Goal: Task Accomplishment & Management: Use online tool/utility

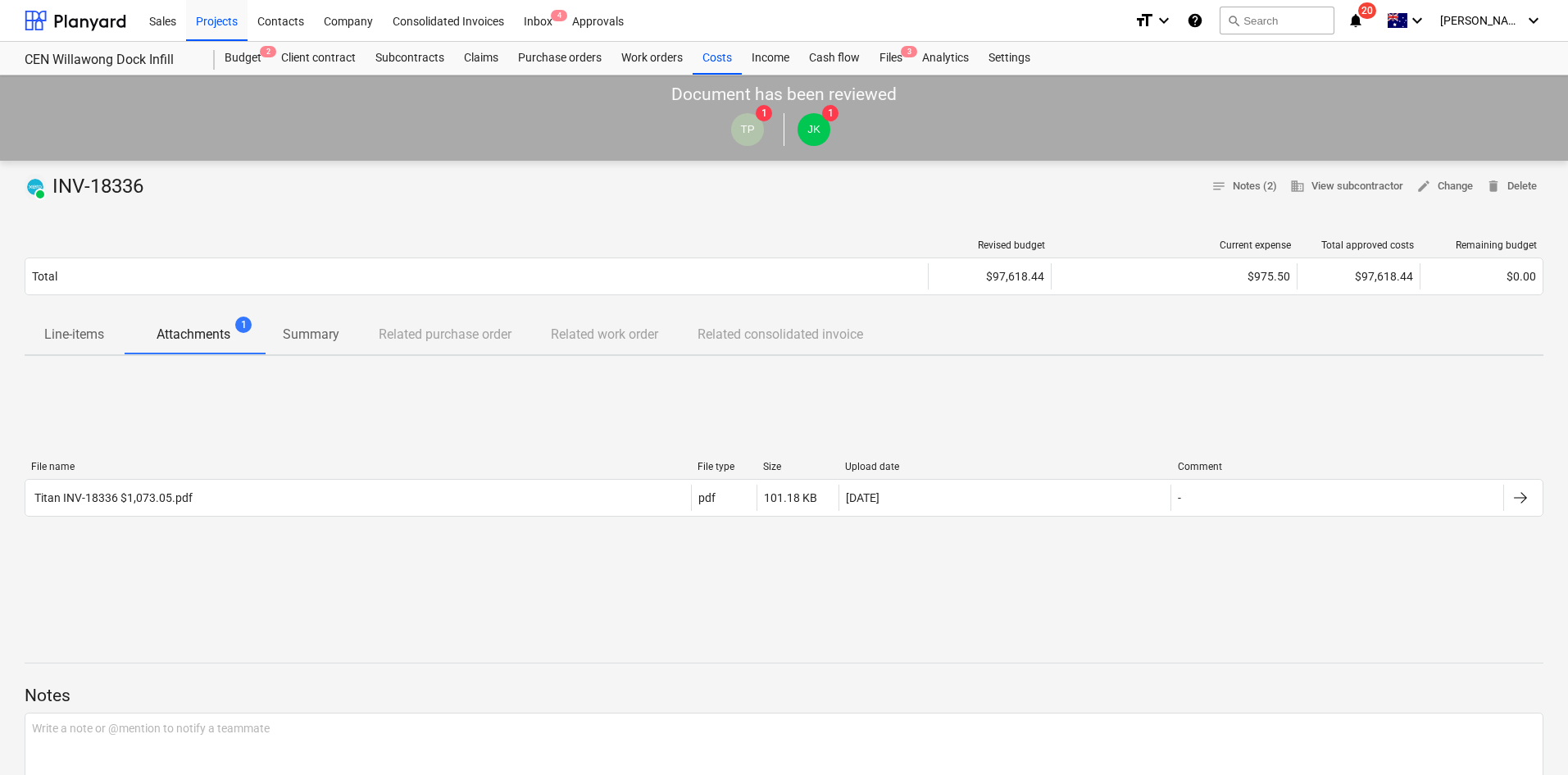
click at [326, 419] on div "File name File type Size Upload date Comment Titan INV-18336 $1,073.05.pdf pdf …" at bounding box center [784, 492] width 1519 height 246
click at [314, 419] on div "File name File type Size Upload date Comment Titan INV-18336 $1,073.05.pdf pdf …" at bounding box center [784, 492] width 1519 height 246
click at [271, 369] on div "File name File type Size Upload date Comment Titan INV-18336 $1,073.05.pdf pdf …" at bounding box center [784, 492] width 1519 height 246
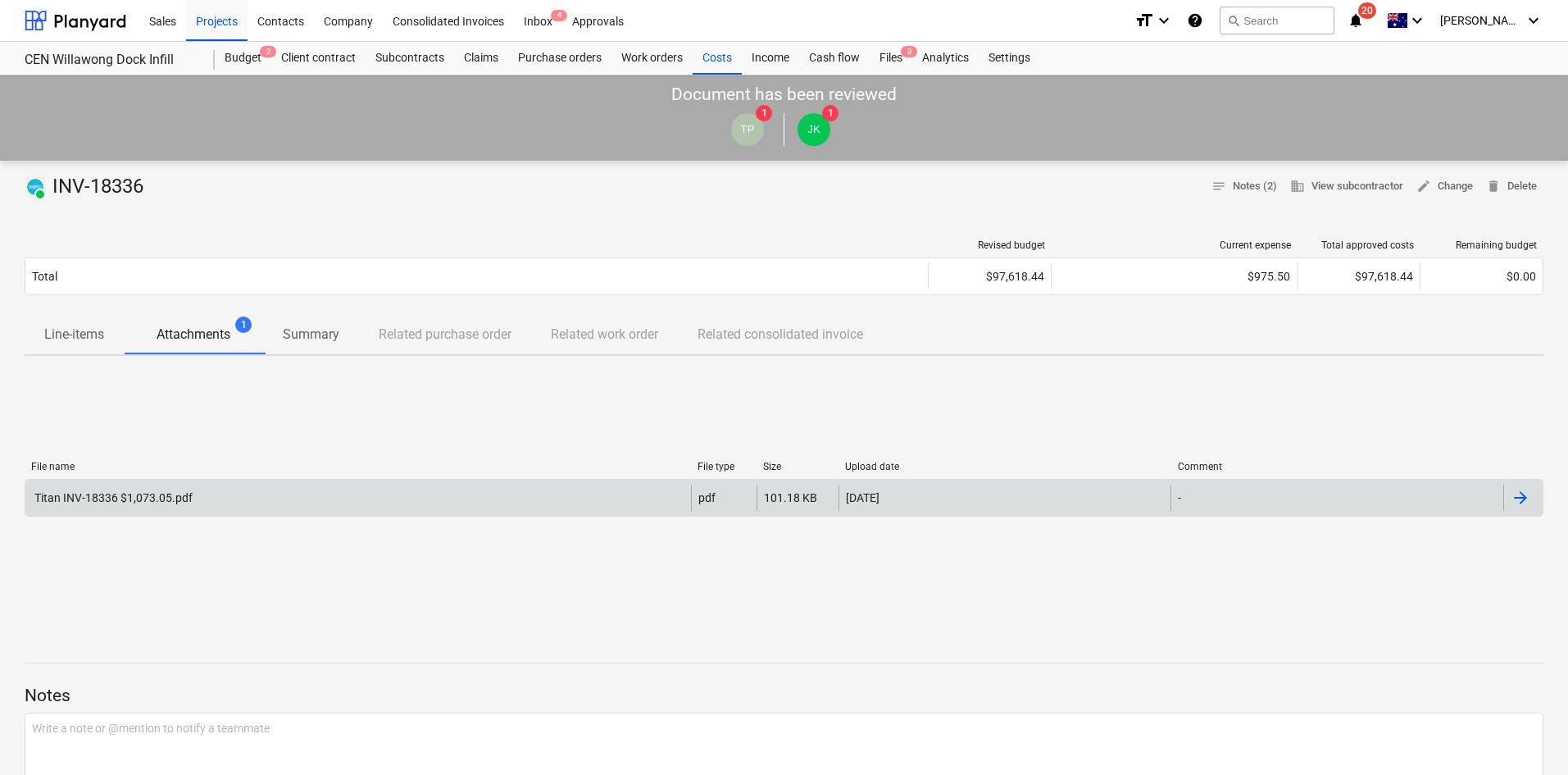
click at [283, 485] on div "Titan INV-18336 $1,073.05.pdf" at bounding box center [358, 497] width 665 height 27
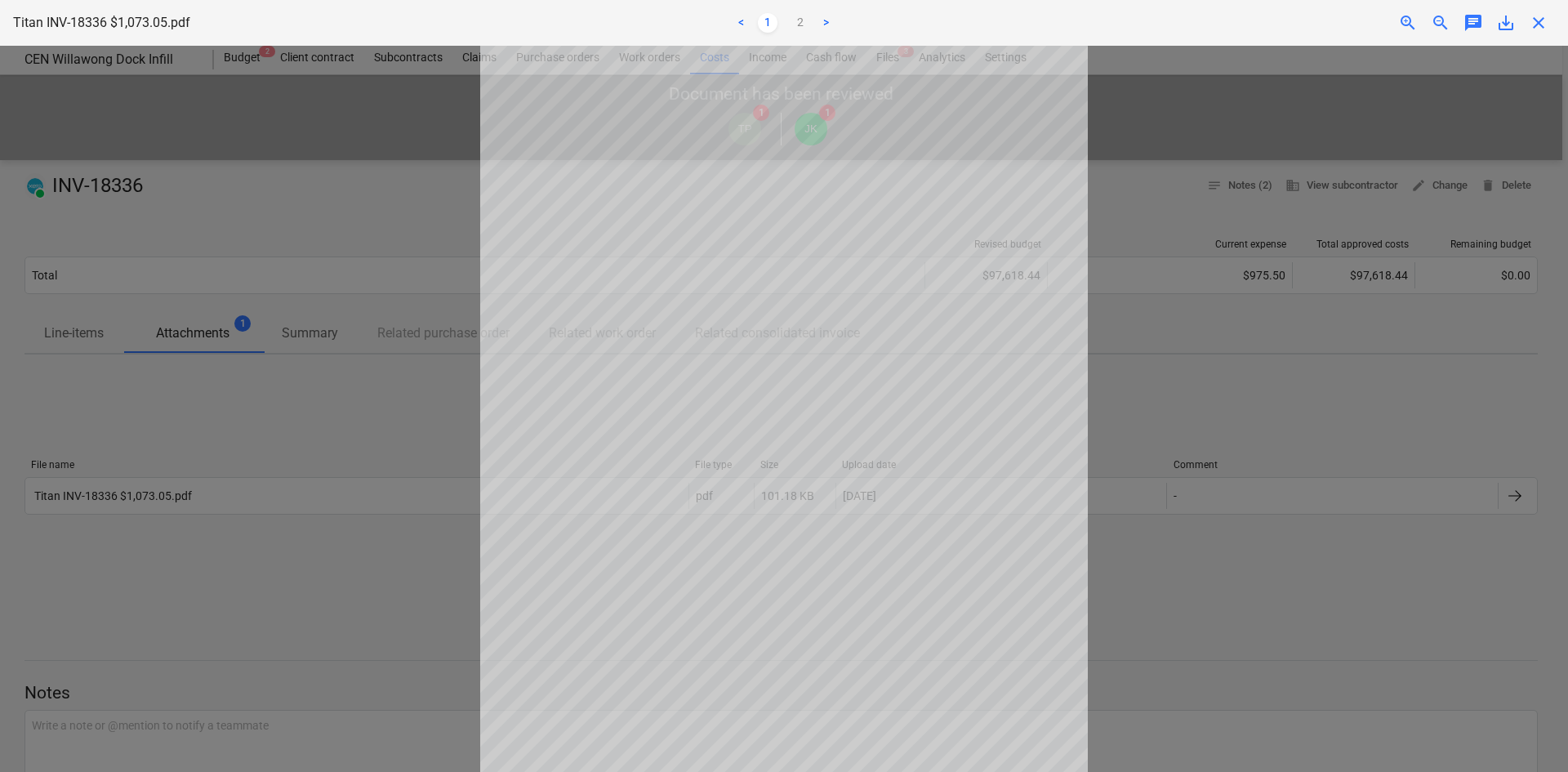
click at [1548, 16] on div "close" at bounding box center [1538, 22] width 33 height 20
click at [1535, 25] on span "close" at bounding box center [1538, 22] width 20 height 20
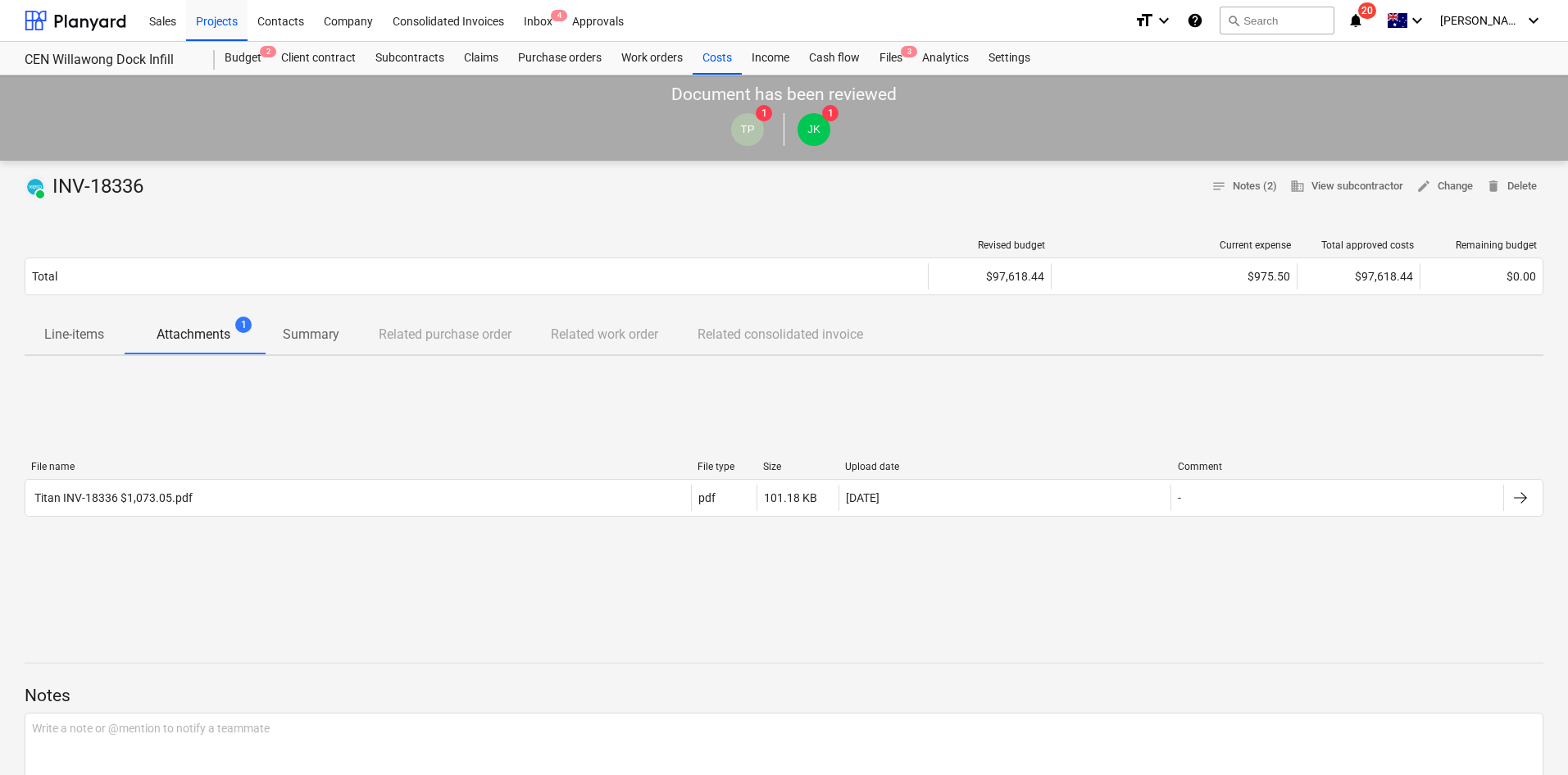
click at [565, 224] on div "PAID INV-18336 notes Notes (2) business View subcontractor edit Change delete D…" at bounding box center [784, 677] width 1568 height 1033
click at [481, 570] on div "File name File type Size Upload date Comment Titan INV-18336 $1,073.05.pdf pdf …" at bounding box center [784, 492] width 1519 height 246
click at [427, 411] on div "File name File type Size Upload date Comment Titan INV-18336 $1,073.05.pdf pdf …" at bounding box center [784, 492] width 1519 height 246
click at [223, 47] on div "Budget 2" at bounding box center [243, 58] width 57 height 33
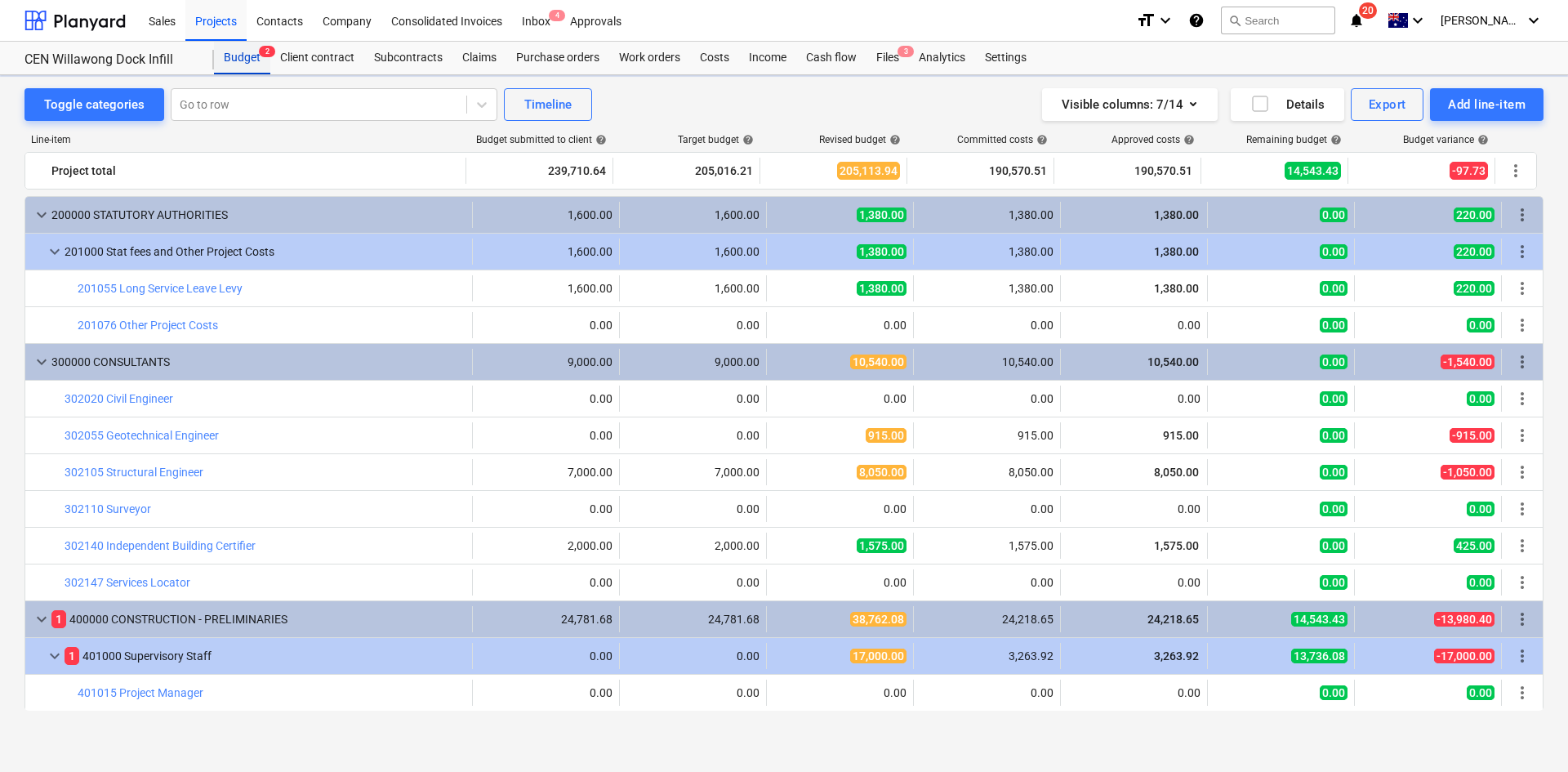
scroll to position [327, 0]
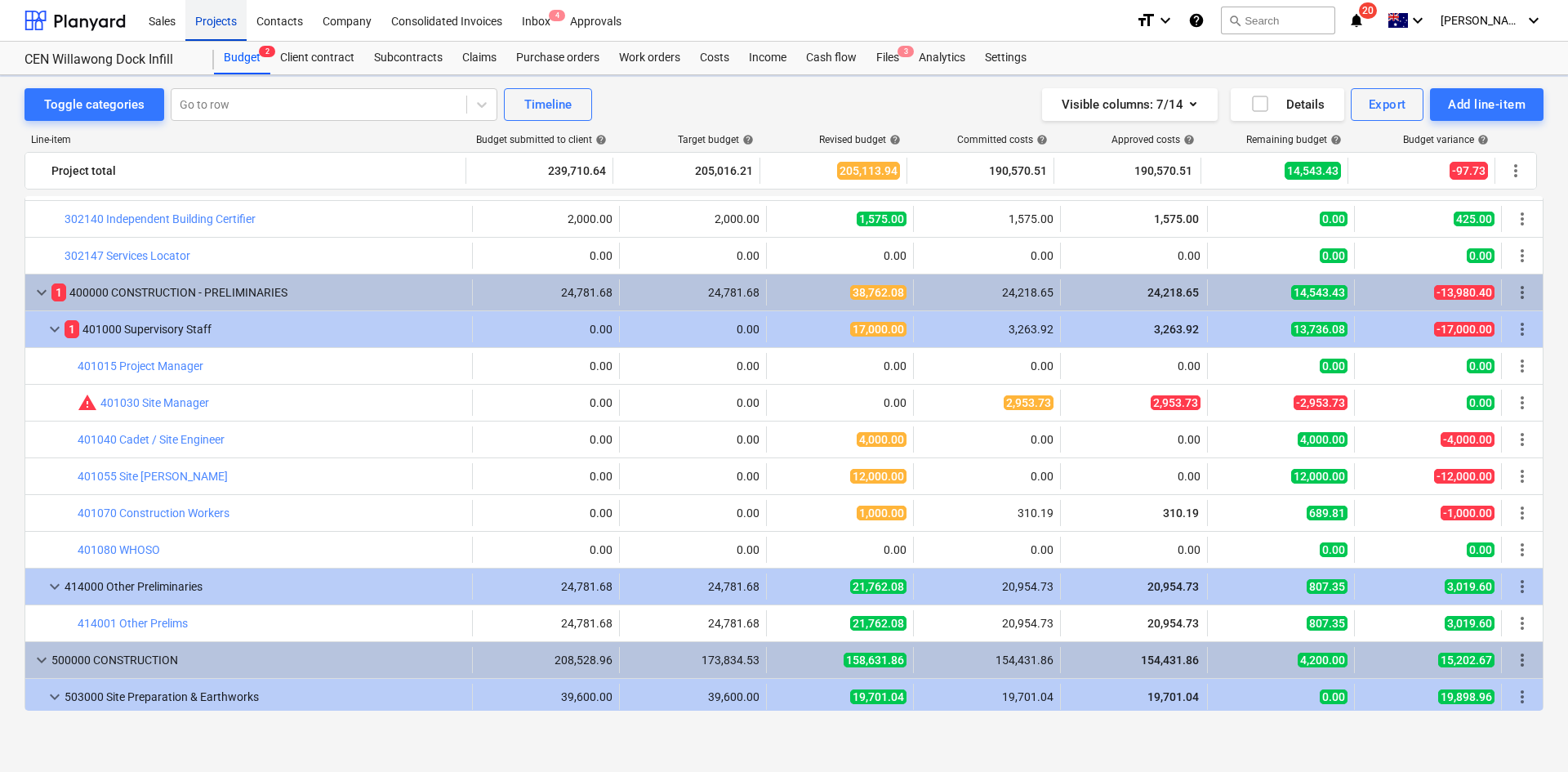
click at [238, 27] on div "Projects" at bounding box center [216, 20] width 62 height 42
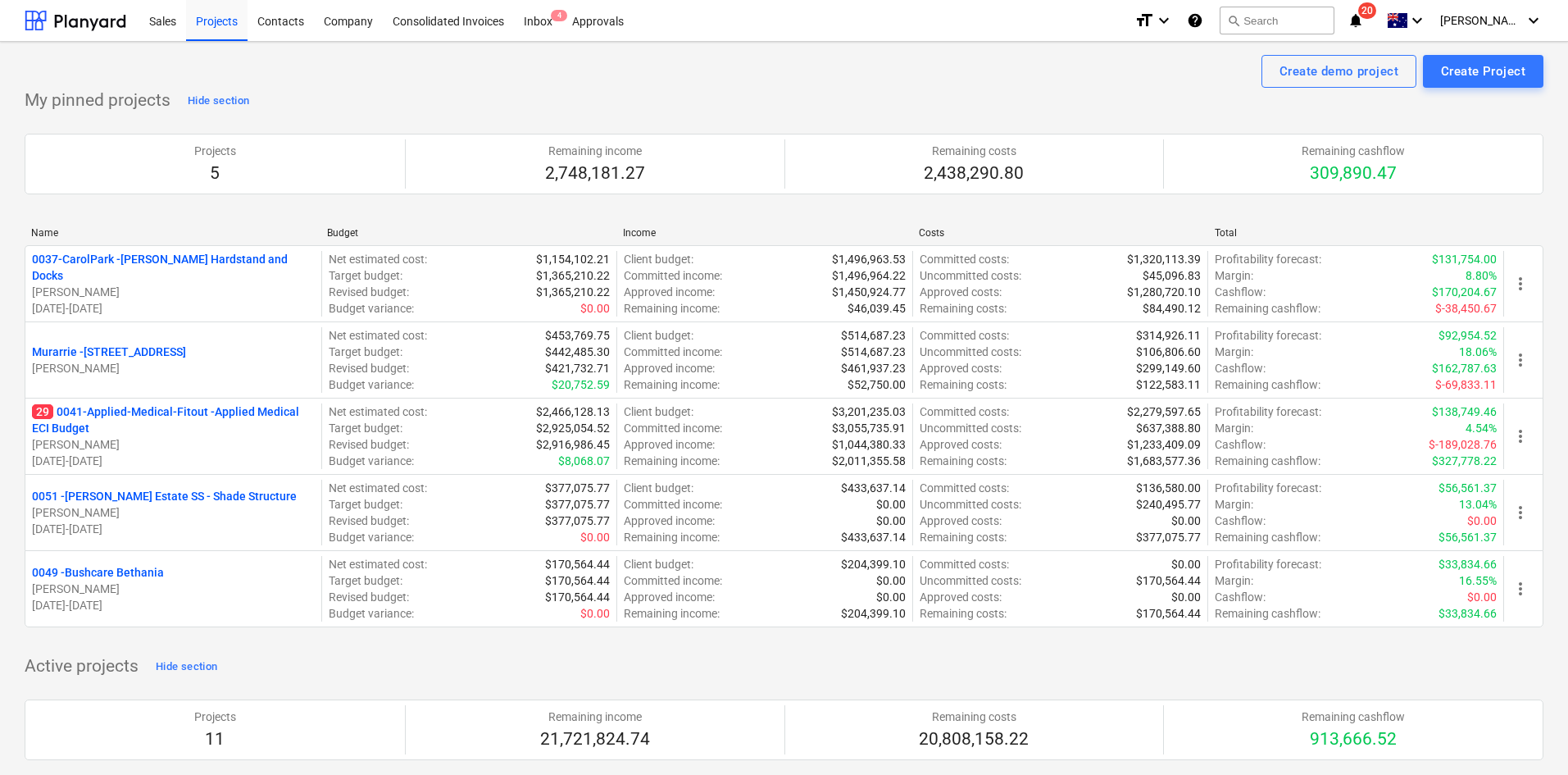
click at [701, 223] on div "Name Budget Income Costs Total 0037-CarolPark - [PERSON_NAME] Hardstand and Doc…" at bounding box center [784, 430] width 1519 height 433
click at [497, 216] on div "Name Budget Income Costs Total 0037-CarolPark - [PERSON_NAME] Hardstand and Doc…" at bounding box center [784, 430] width 1519 height 433
click at [400, 82] on div "Create demo project Create Project" at bounding box center [784, 71] width 1519 height 33
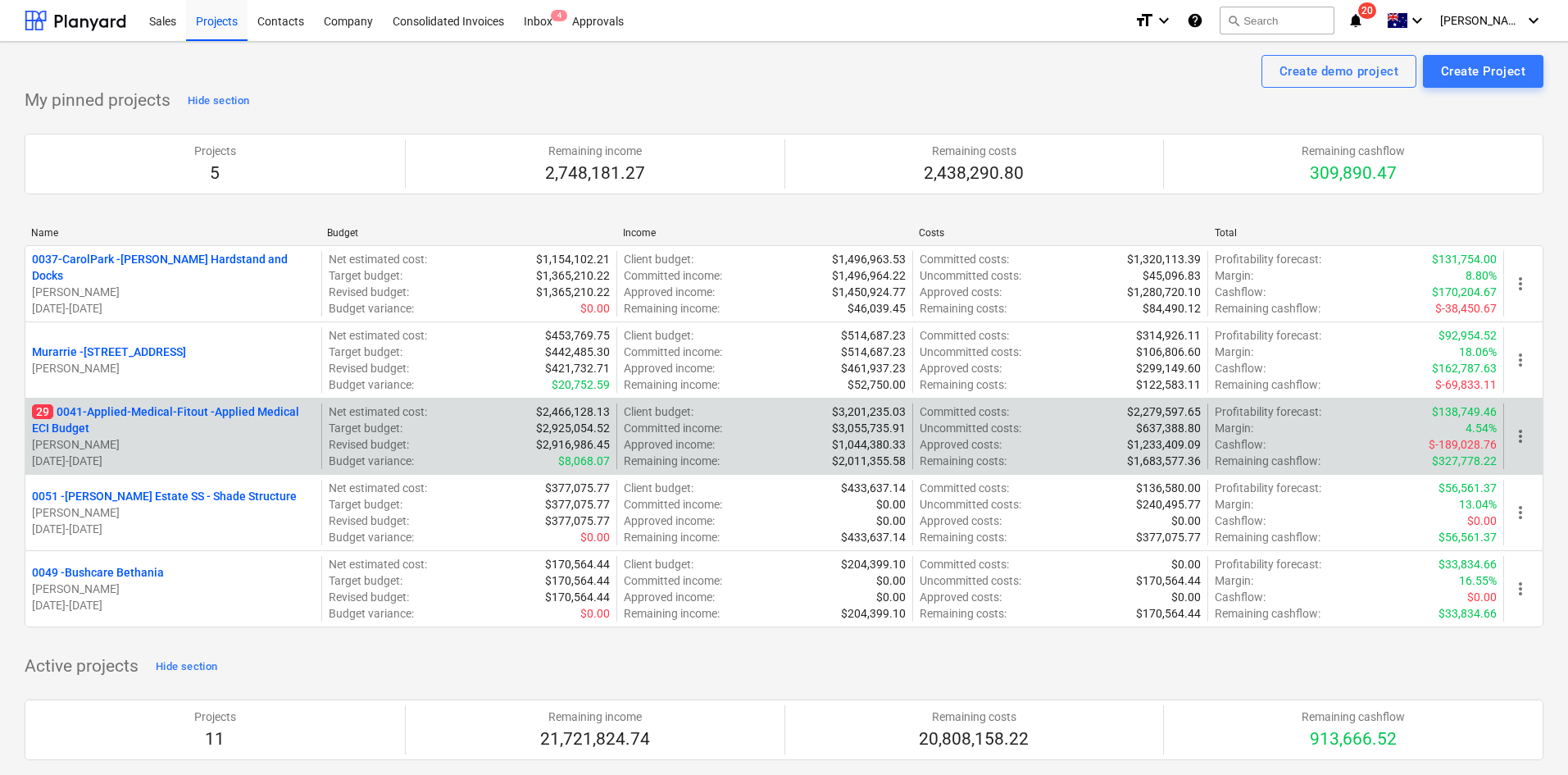
click at [170, 417] on p "29 0041-Applied-Medical-Fitout - Applied Medical ECI Budget" at bounding box center [173, 420] width 283 height 33
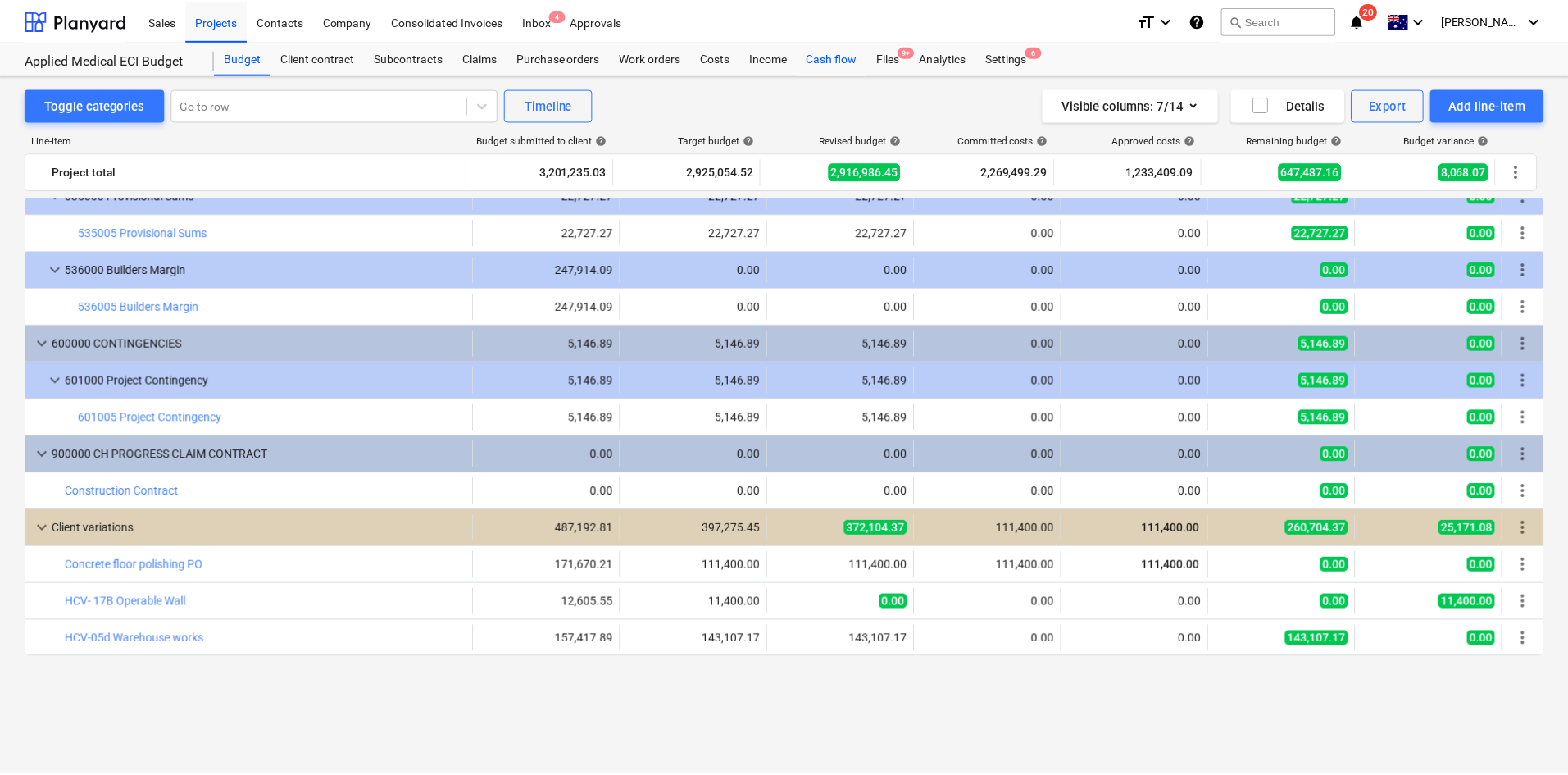
scroll to position [3060, 0]
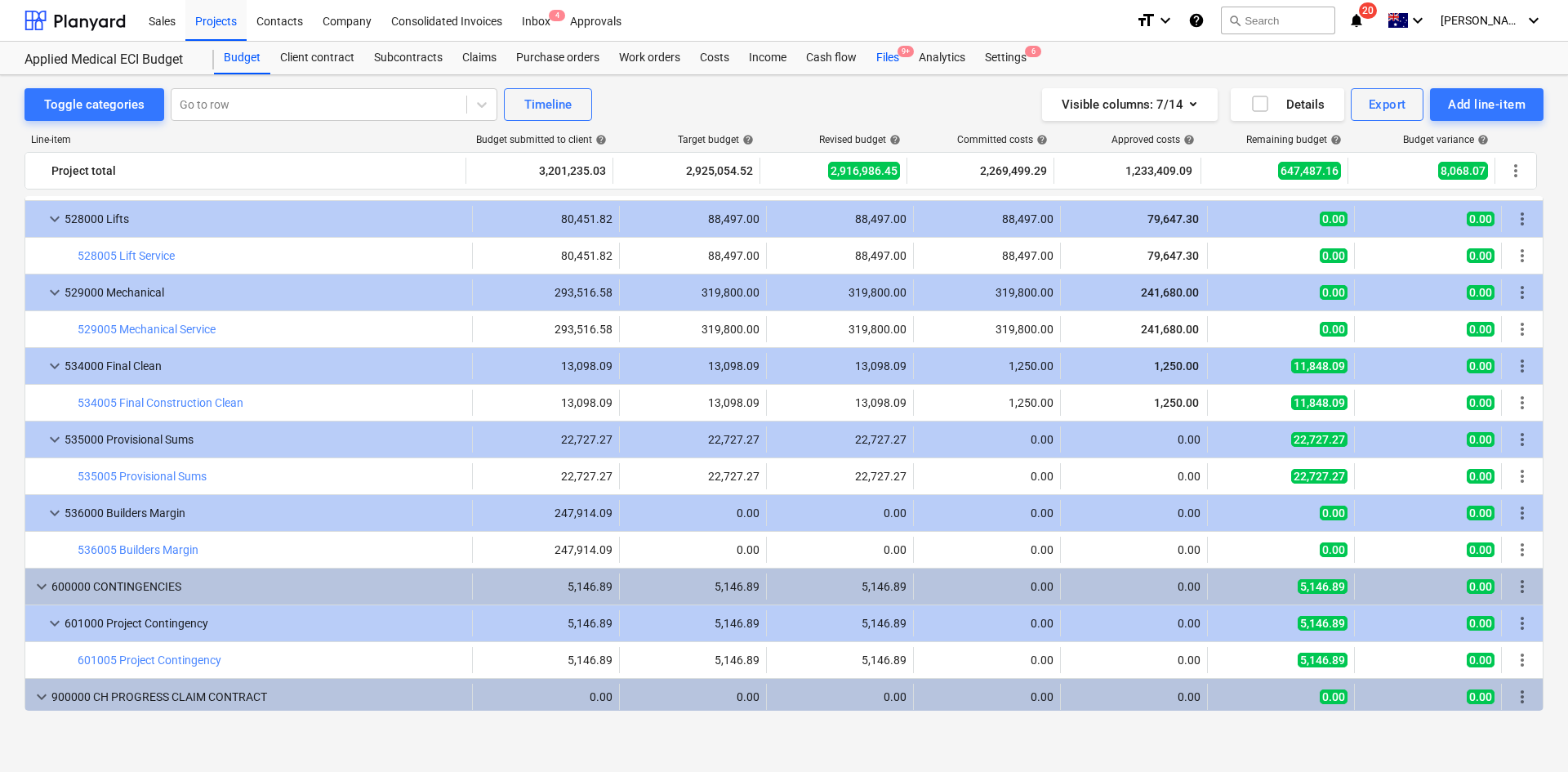
click at [887, 62] on div "Files 9+" at bounding box center [888, 58] width 43 height 33
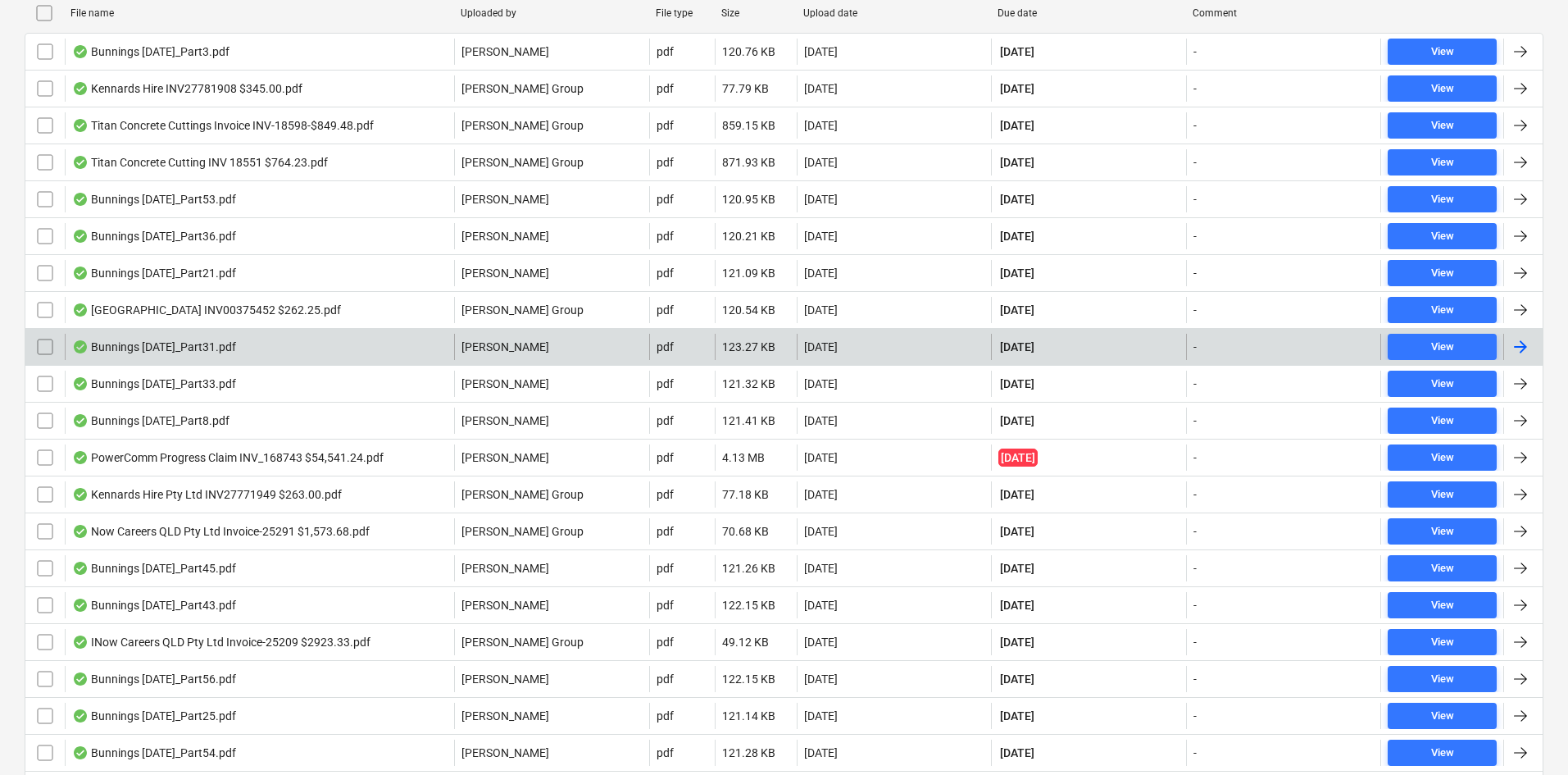
click at [215, 345] on div "Bunnings [DATE]_Part31.pdf" at bounding box center [154, 346] width 164 height 13
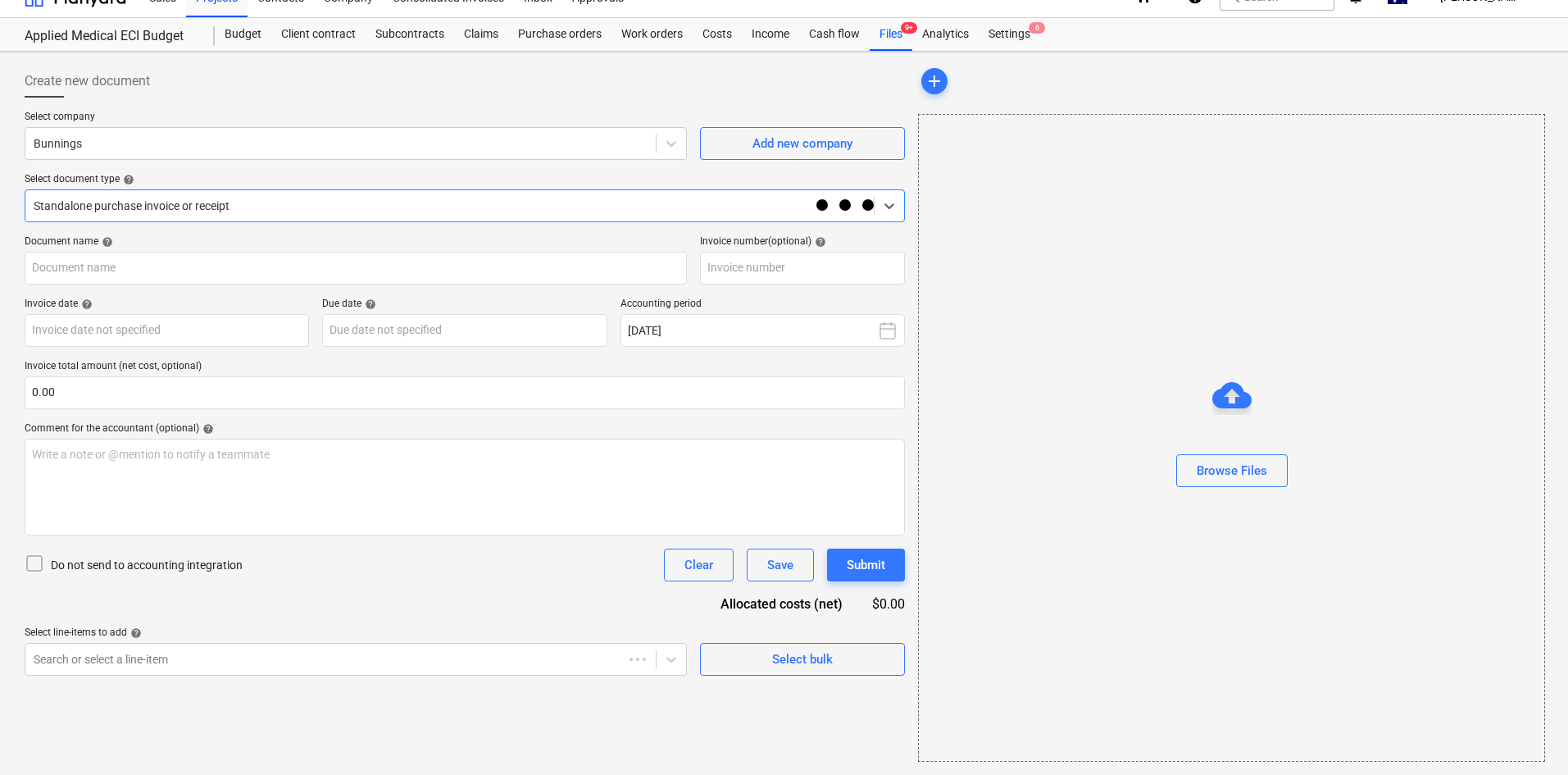
scroll to position [24, 0]
type input "8175/01268428"
type input "[DATE]"
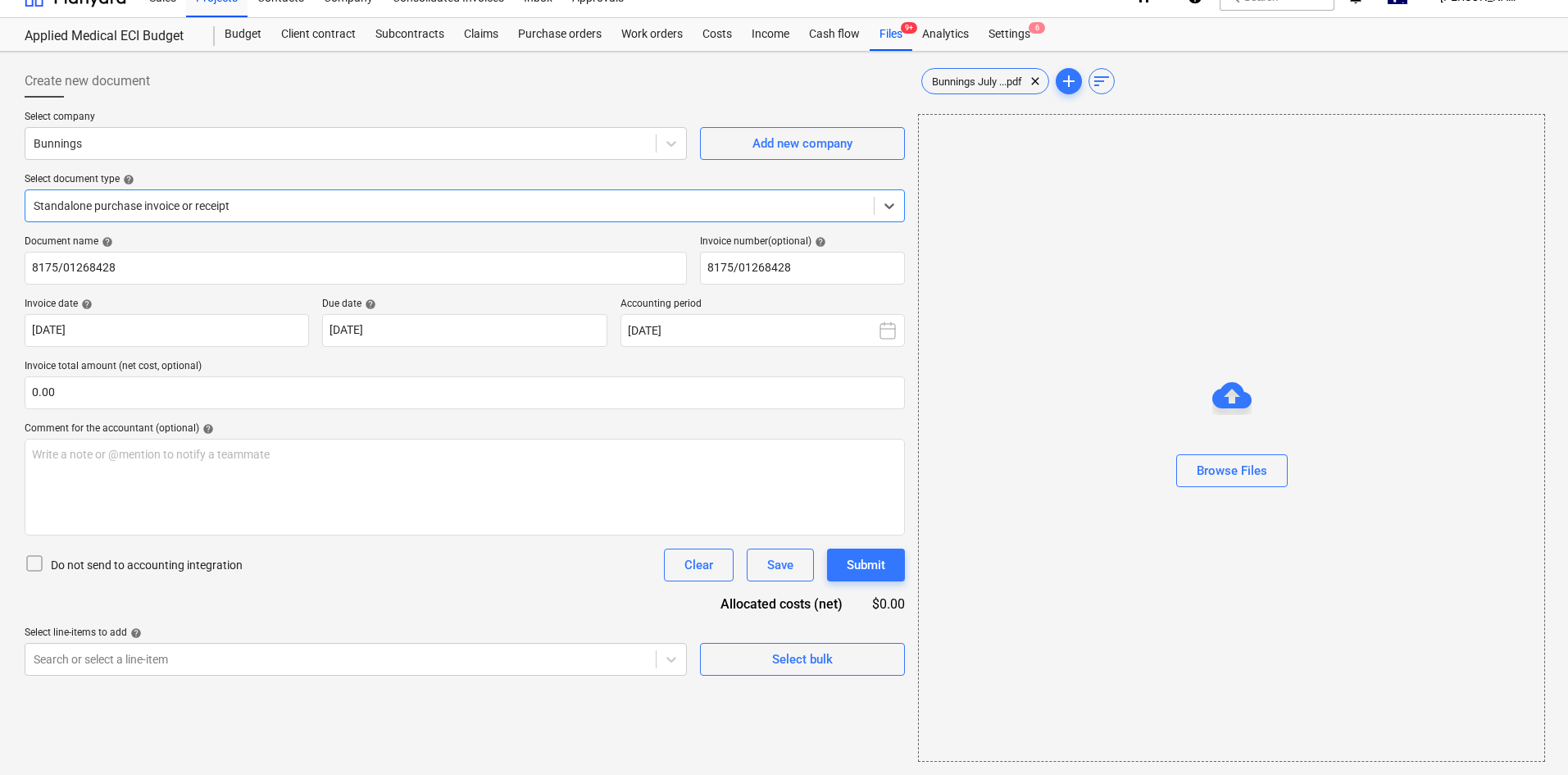
scroll to position [0, 0]
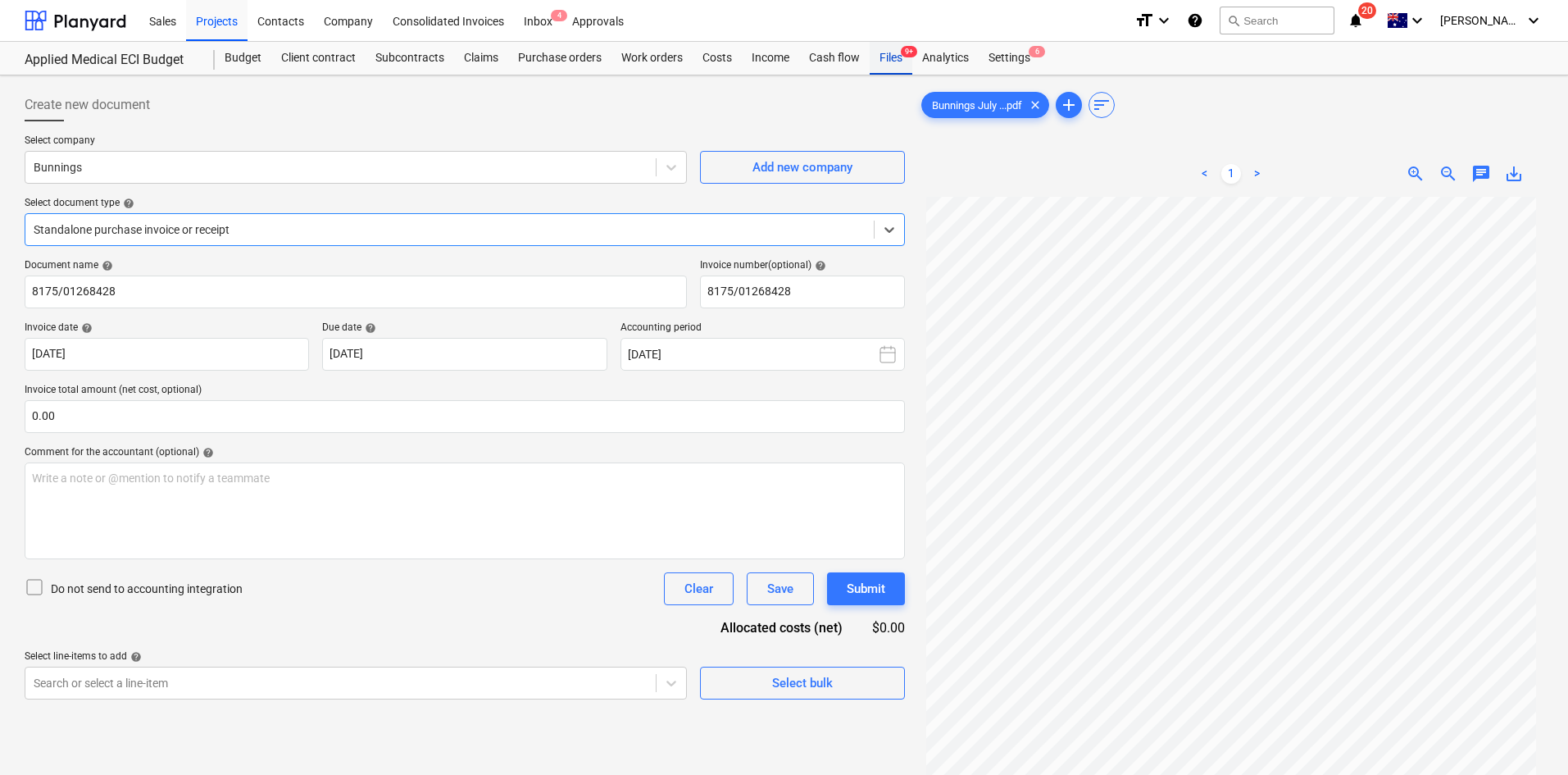
click at [890, 47] on div "Files 9+" at bounding box center [891, 58] width 43 height 33
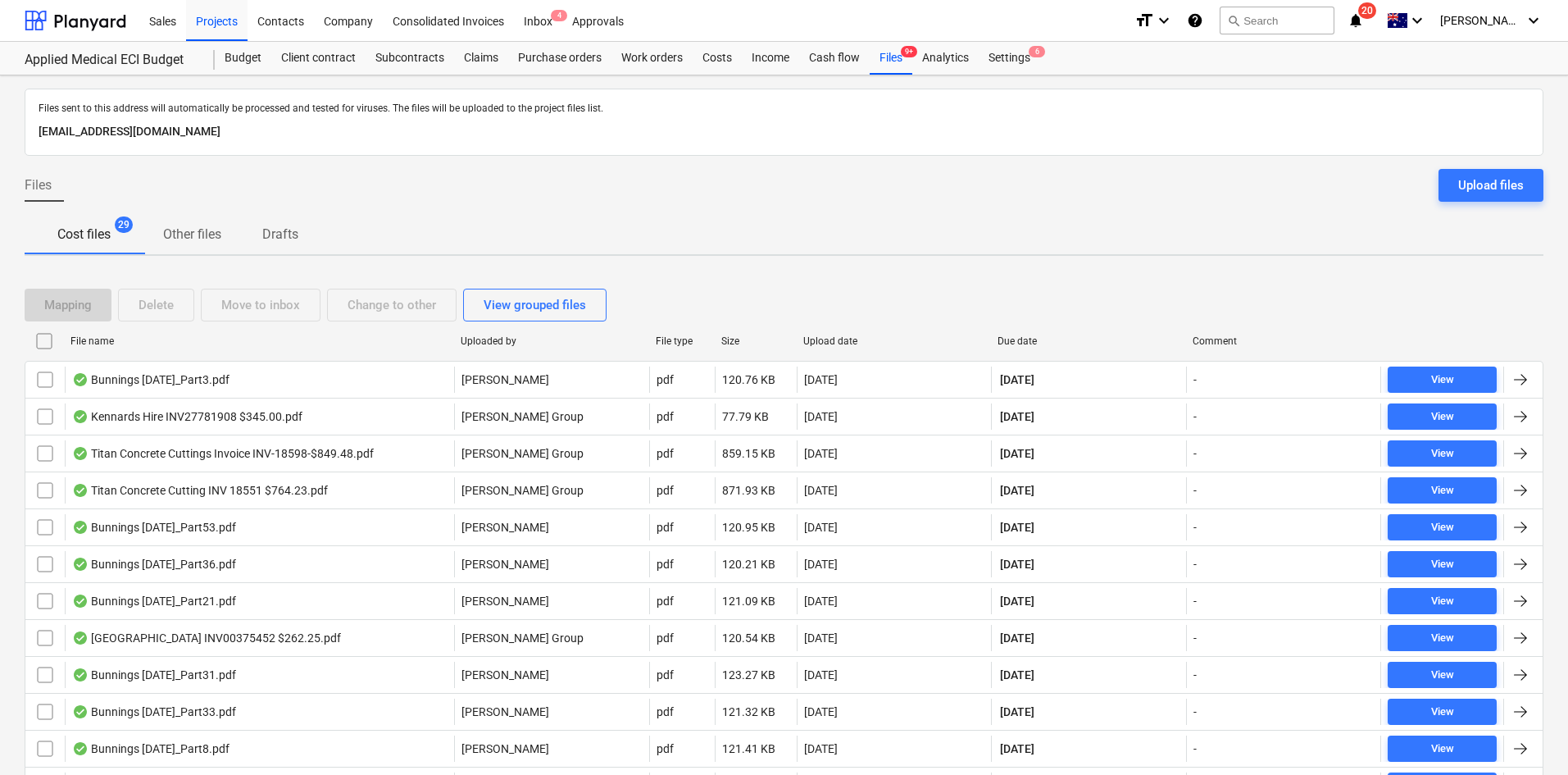
click at [1020, 334] on div "Due date" at bounding box center [1088, 341] width 195 height 27
click at [1018, 336] on div "Due date" at bounding box center [1089, 340] width 182 height 11
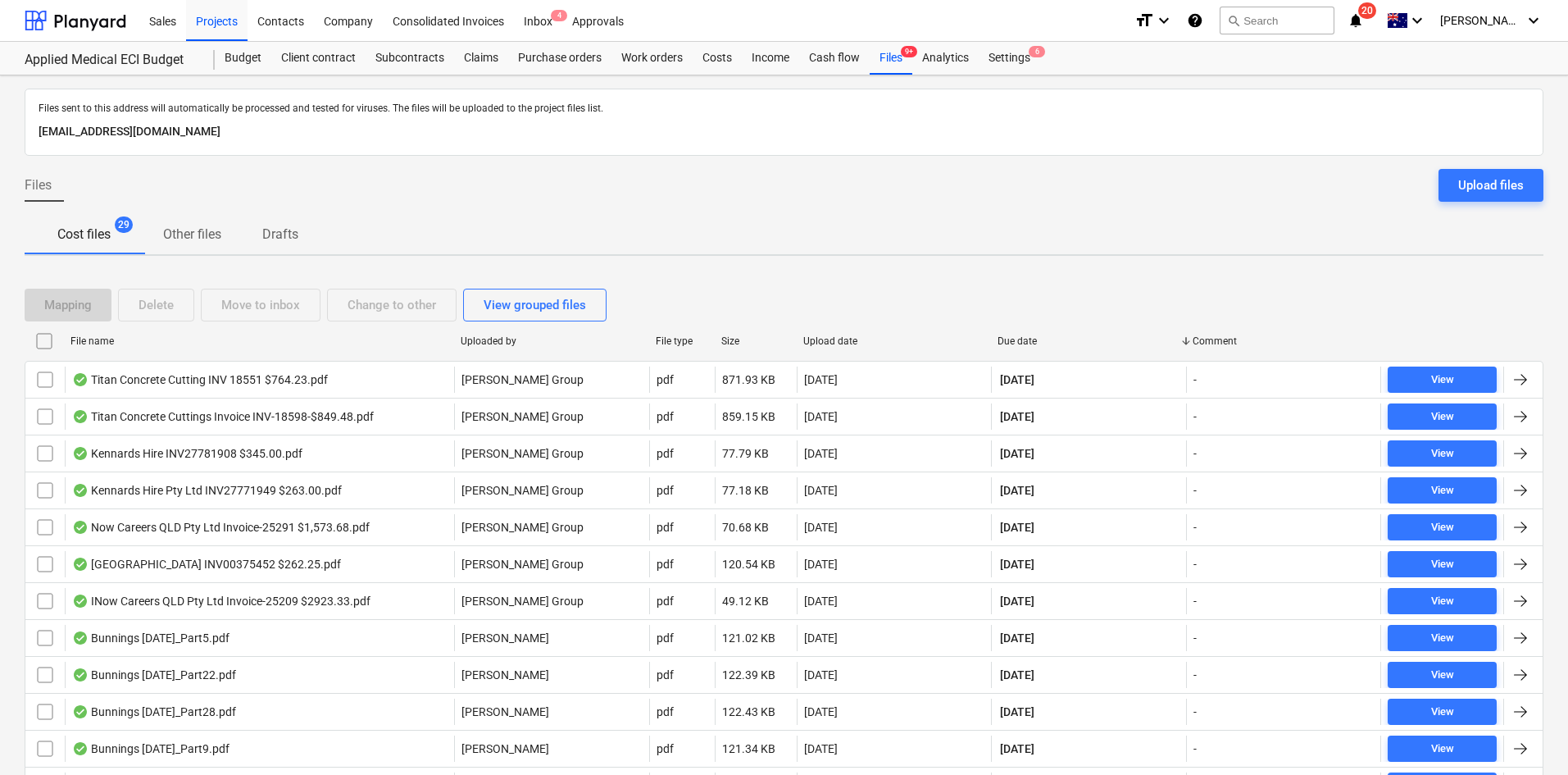
click at [1018, 336] on div "Due date" at bounding box center [1089, 340] width 182 height 11
